Goal: Information Seeking & Learning: Learn about a topic

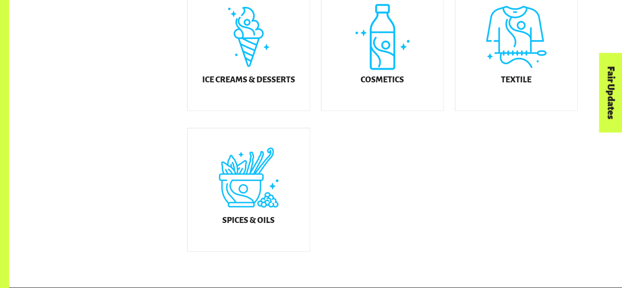
scroll to position [574, 0]
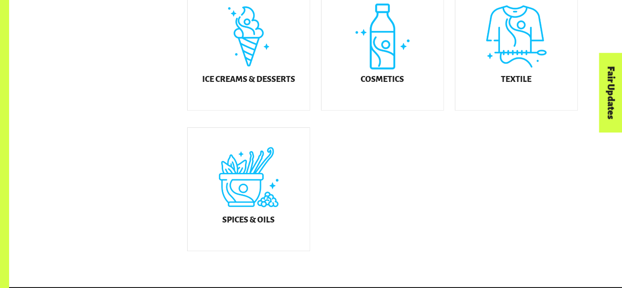
click at [356, 89] on div "Cosmetics" at bounding box center [383, 48] width 122 height 123
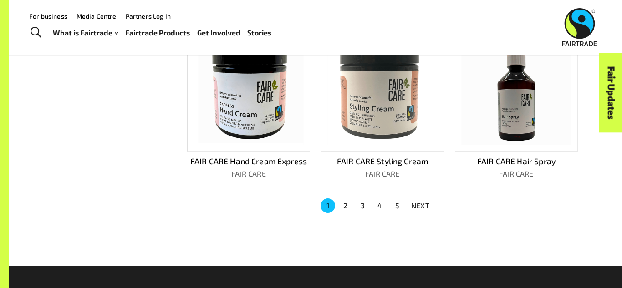
scroll to position [584, 0]
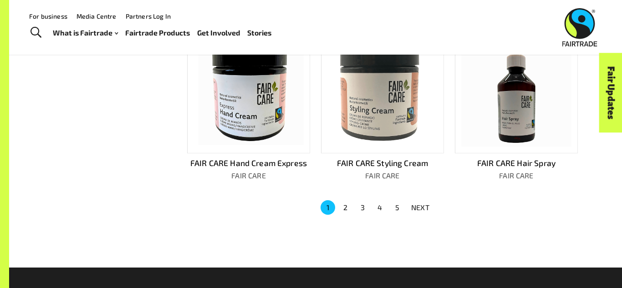
click at [358, 111] on img at bounding box center [383, 92] width 110 height 110
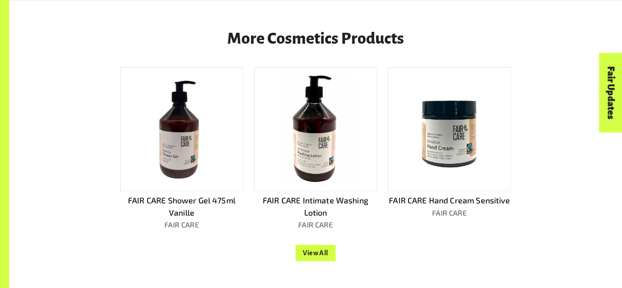
scroll to position [780, 0]
click at [321, 245] on button "View All" at bounding box center [316, 253] width 40 height 16
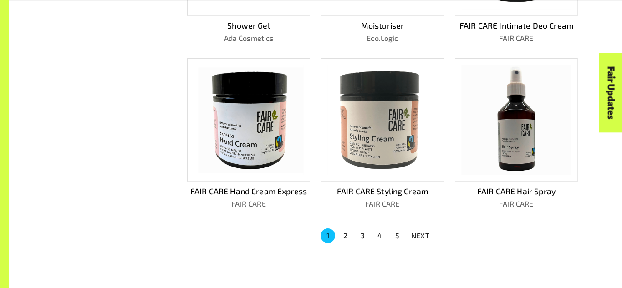
click at [404, 133] on img at bounding box center [383, 120] width 110 height 110
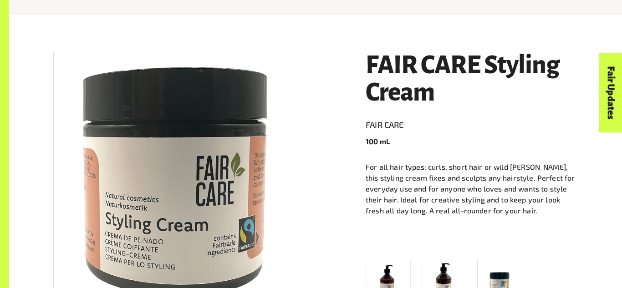
scroll to position [229, 0]
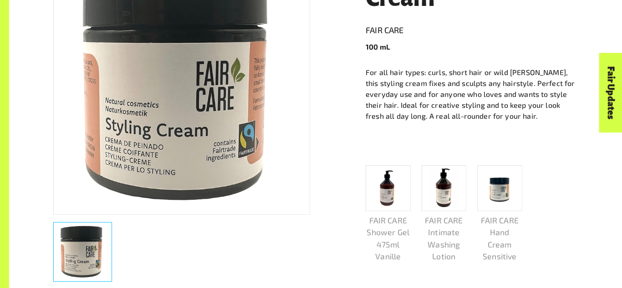
click at [219, 137] on img at bounding box center [182, 86] width 256 height 256
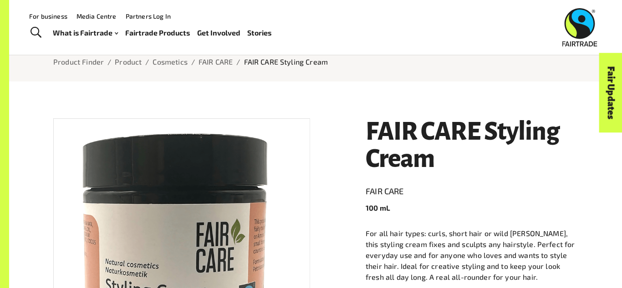
scroll to position [56, 0]
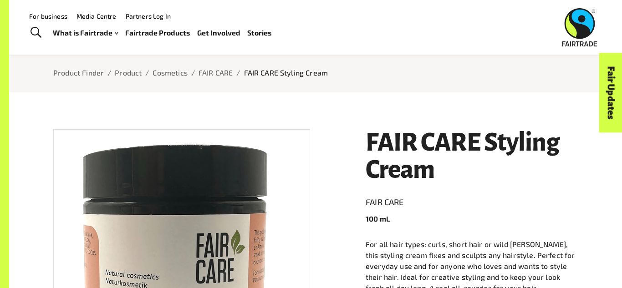
click at [363, 134] on div "FAIR CARE Styling Cream FAIR CARE 100 mL For all hair types: curls, short hair …" at bounding box center [466, 289] width 223 height 343
click at [367, 138] on h1 "FAIR CARE Styling Cream" at bounding box center [472, 156] width 212 height 54
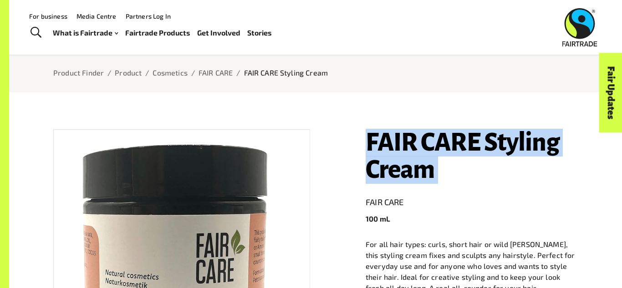
click at [367, 138] on h1 "FAIR CARE Styling Cream" at bounding box center [472, 156] width 212 height 54
copy h1 "FAIR CARE Styling Cream"
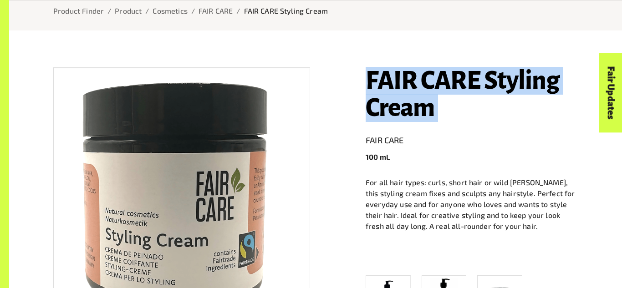
scroll to position [115, 0]
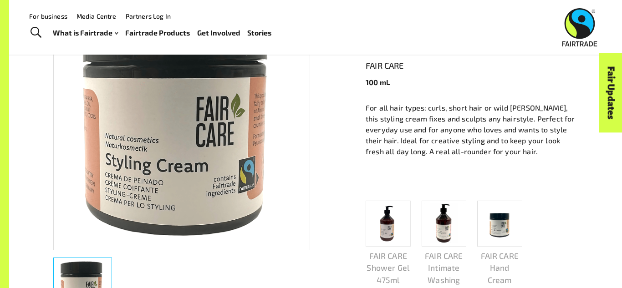
scroll to position [0, 0]
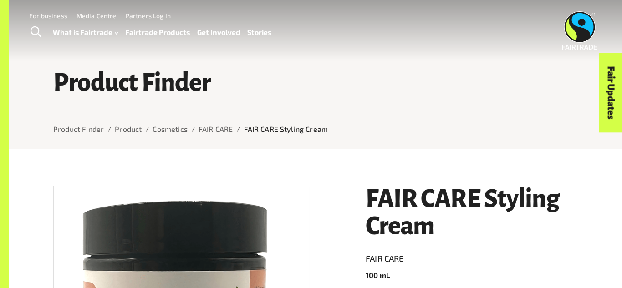
click at [407, 202] on h1 "FAIR CARE Styling Cream" at bounding box center [472, 213] width 212 height 54
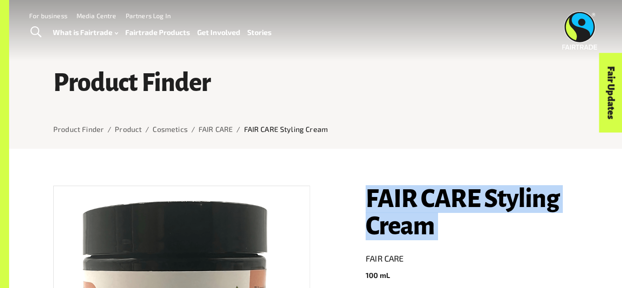
click at [407, 202] on h1 "FAIR CARE Styling Cream" at bounding box center [472, 213] width 212 height 54
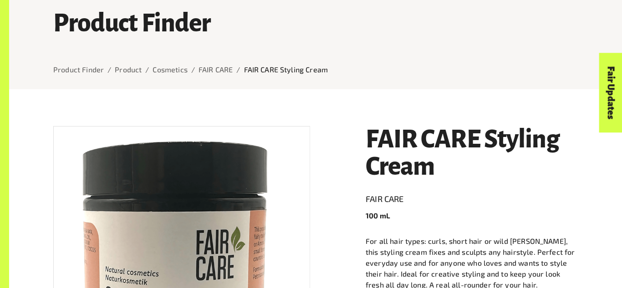
scroll to position [61, 0]
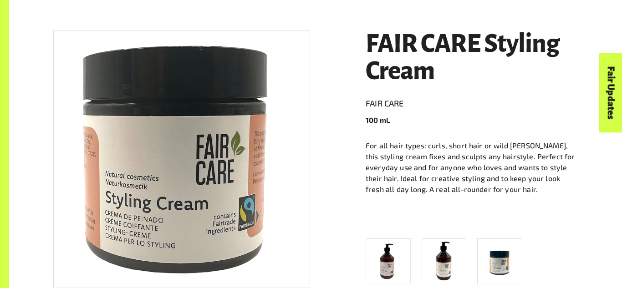
scroll to position [154, 0]
